Goal: Find specific page/section: Find specific page/section

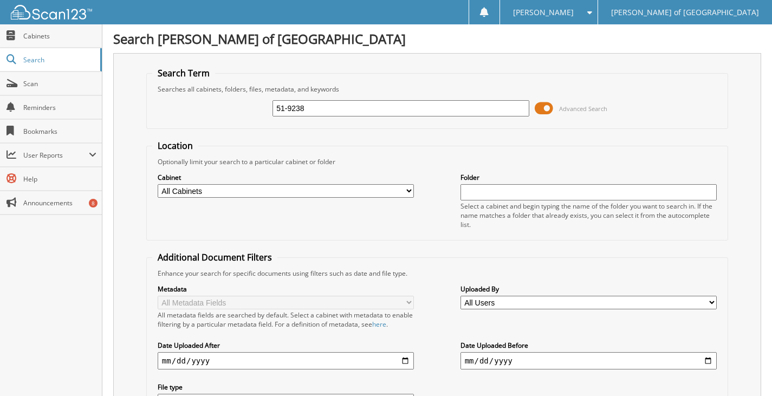
type input "51-9238"
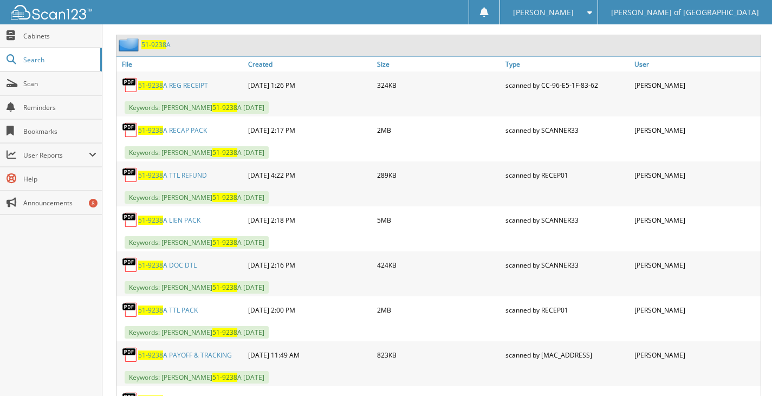
scroll to position [528, 0]
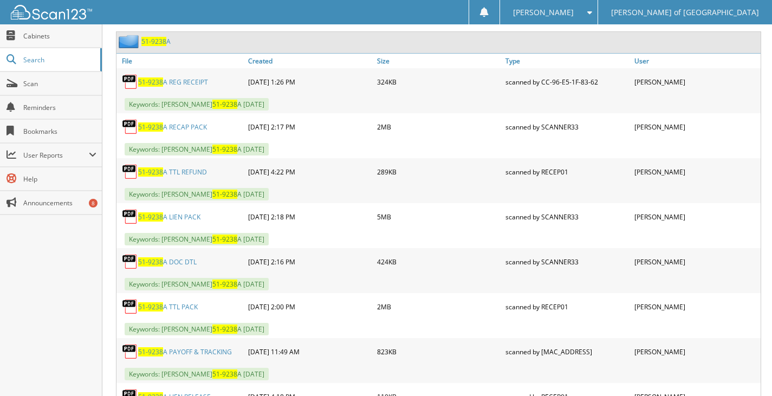
click at [194, 127] on link "51-9238 A RECAP PACK" at bounding box center [172, 126] width 69 height 9
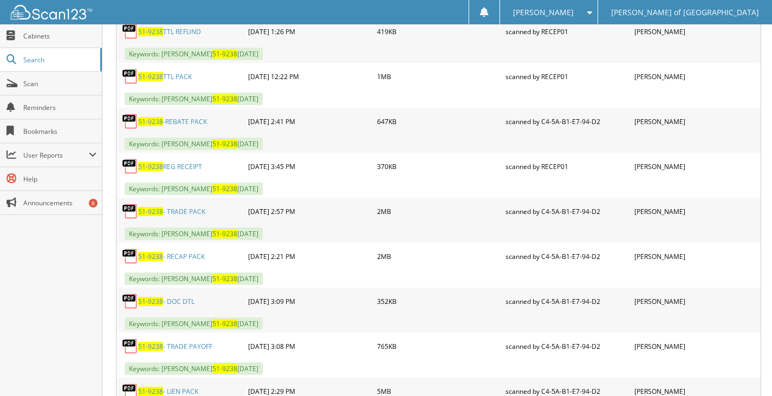
scroll to position [1138, 0]
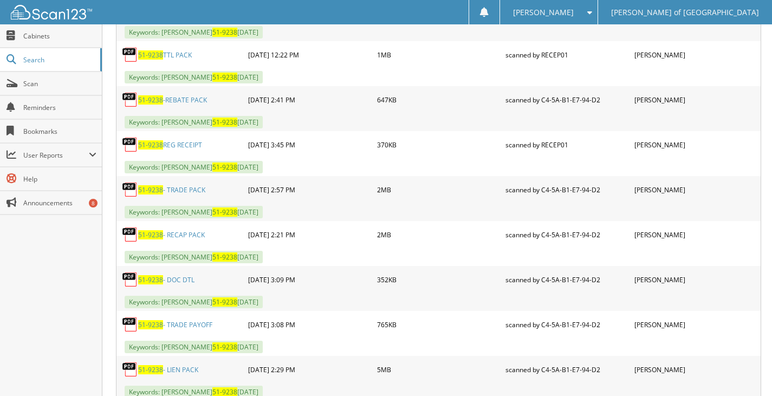
click at [198, 235] on link "51-9238 - RECAP PACK" at bounding box center [171, 234] width 67 height 9
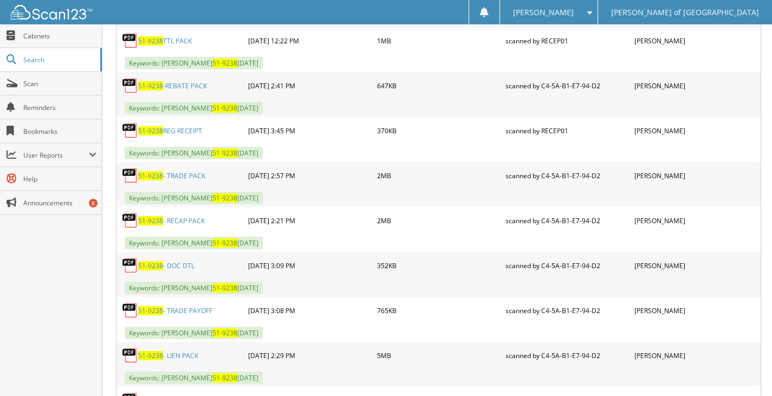
scroll to position [1165, 0]
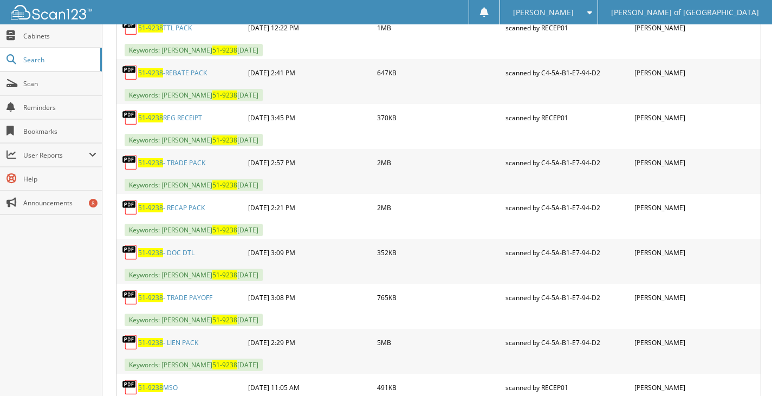
click at [189, 340] on link "51-9238 - LIEN PACK" at bounding box center [168, 342] width 60 height 9
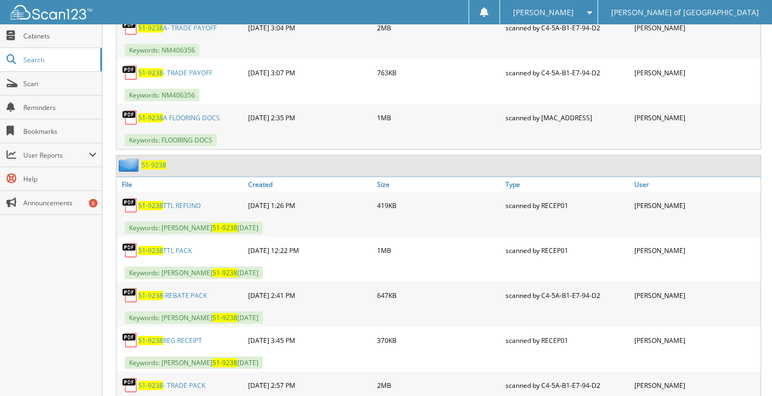
scroll to position [921, 0]
